Goal: Find specific page/section: Find specific page/section

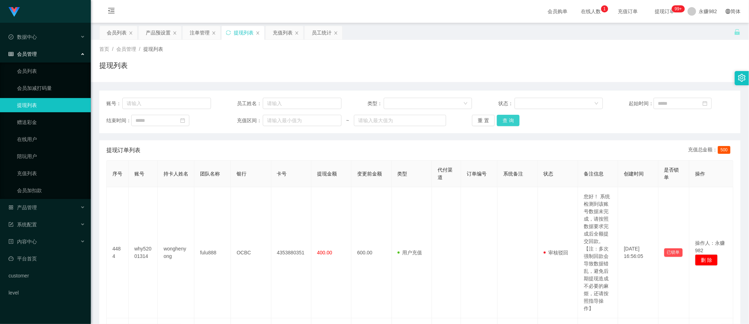
click at [507, 118] on button "查 询" at bounding box center [508, 120] width 23 height 11
click at [151, 32] on div "产品预设置" at bounding box center [158, 32] width 25 height 13
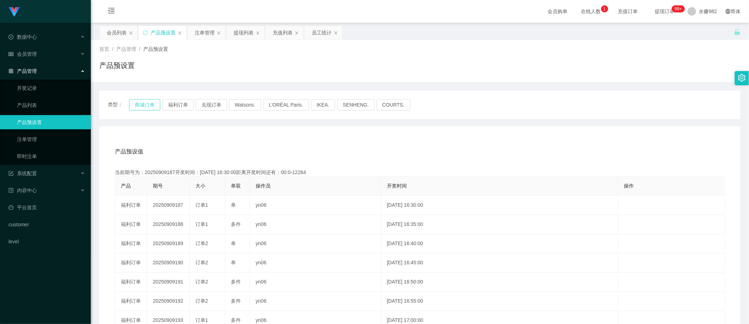
click at [151, 102] on button "商城订单" at bounding box center [144, 104] width 31 height 11
click at [171, 101] on button "福利订单" at bounding box center [177, 104] width 31 height 11
click at [177, 102] on button "福利订单" at bounding box center [177, 104] width 31 height 11
click at [181, 96] on div "类型： 商城订单 福利订单 兑现订单 Watsons. L'ORÉAL Paris. IKEA. [GEOGRAPHIC_DATA]. COURTS." at bounding box center [419, 104] width 641 height 28
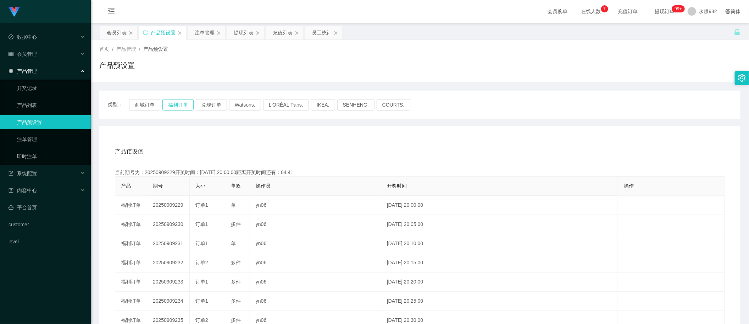
click at [176, 105] on button "福利订单" at bounding box center [177, 104] width 31 height 11
click at [145, 102] on button "商城订单" at bounding box center [144, 104] width 31 height 11
click at [190, 106] on button "福利订单" at bounding box center [177, 104] width 31 height 11
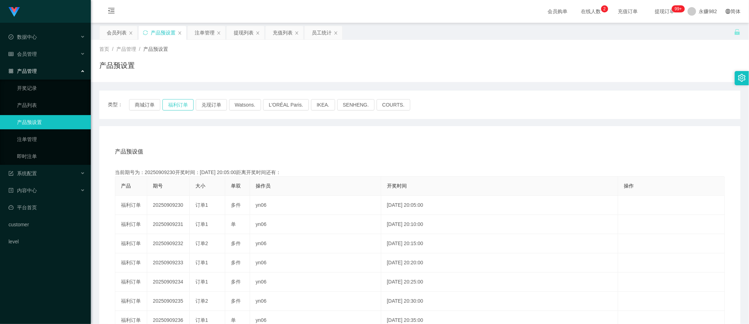
click at [190, 106] on button "福利订单" at bounding box center [177, 104] width 31 height 11
click at [148, 105] on button "商城订单" at bounding box center [144, 104] width 31 height 11
click at [180, 105] on button "福利订单" at bounding box center [177, 104] width 31 height 11
click at [274, 137] on div "产品预设值 添加期号 当前期号为：20250909230开奖时间：[DATE] 20:05:00距离开奖时间还有：02:26 产品 期号 大小 单双 操作员 …" at bounding box center [419, 272] width 641 height 292
click at [202, 35] on div "注单管理" at bounding box center [205, 32] width 20 height 13
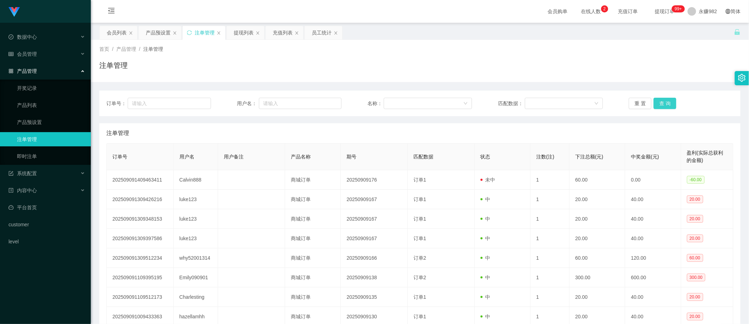
click at [666, 102] on button "查 询" at bounding box center [665, 103] width 23 height 11
click at [160, 35] on div "产品预设置" at bounding box center [158, 32] width 25 height 13
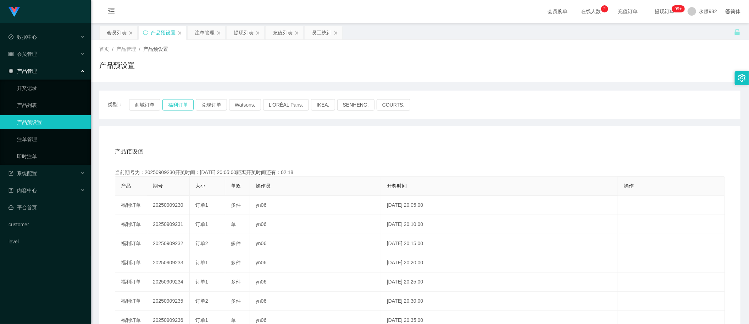
click at [183, 105] on button "福利订单" at bounding box center [177, 104] width 31 height 11
click at [177, 100] on button "福利订单" at bounding box center [177, 104] width 31 height 11
click at [279, 34] on div "充值列表" at bounding box center [283, 32] width 20 height 13
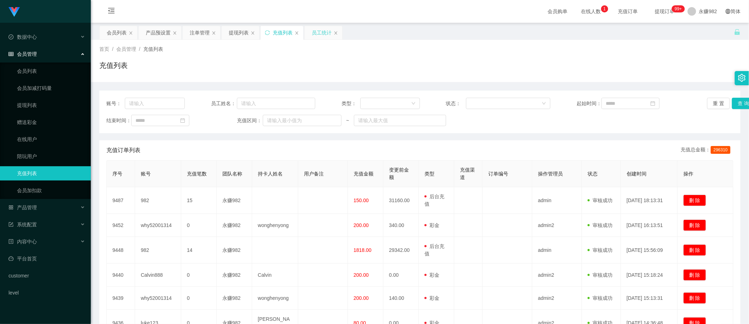
click at [324, 37] on div "员工统计" at bounding box center [322, 32] width 20 height 13
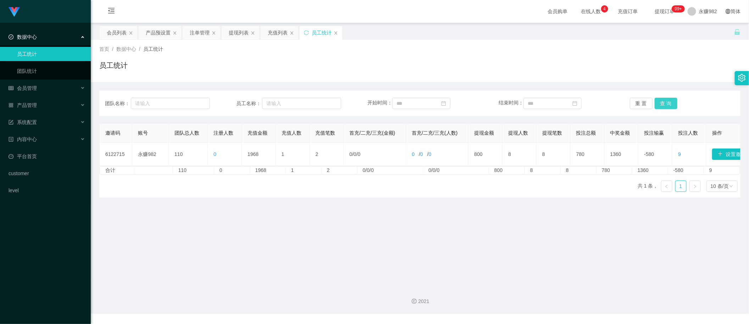
click at [659, 102] on button "查 询" at bounding box center [666, 103] width 23 height 11
